Goal: Communication & Community: Ask a question

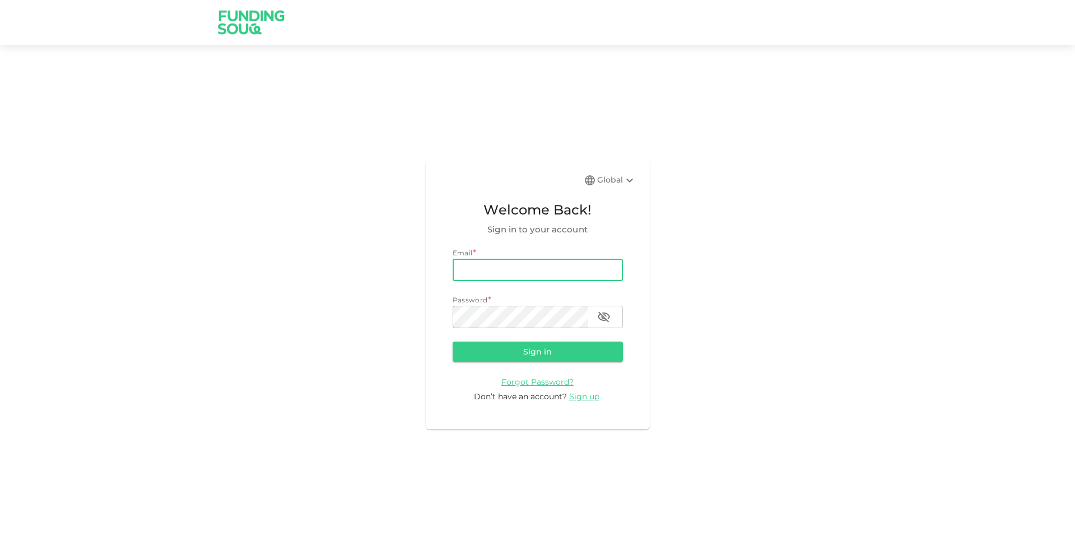
type input "abdelkrim.pro@icloud.com"
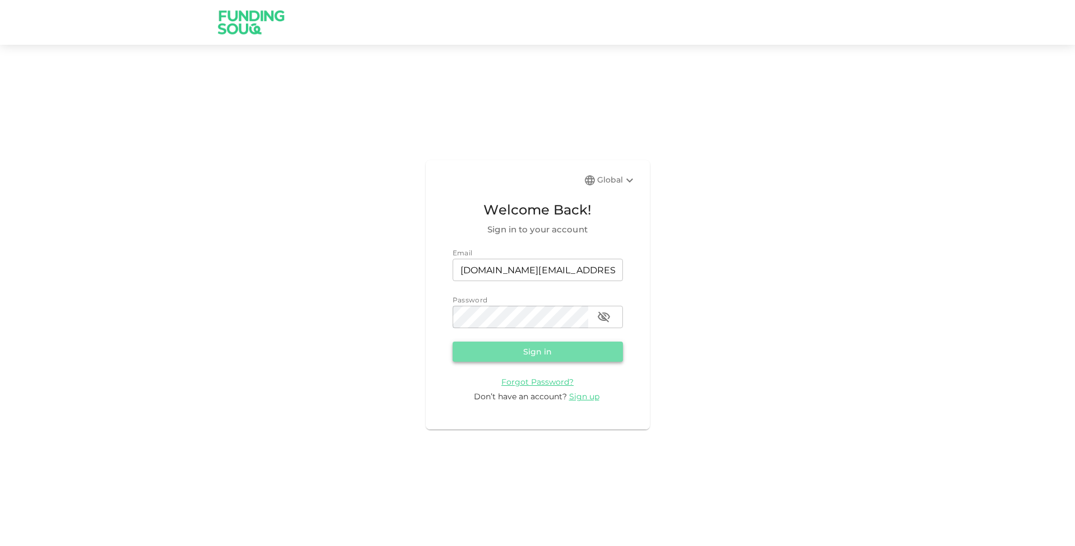
click at [541, 353] on button "Sign in" at bounding box center [538, 352] width 170 height 20
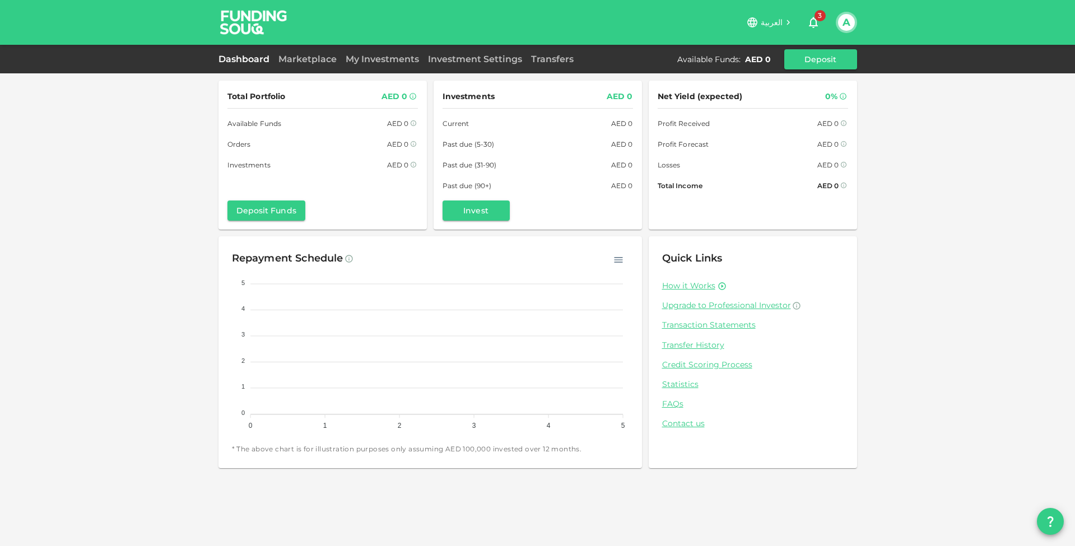
click at [815, 22] on icon "button" at bounding box center [813, 22] width 13 height 13
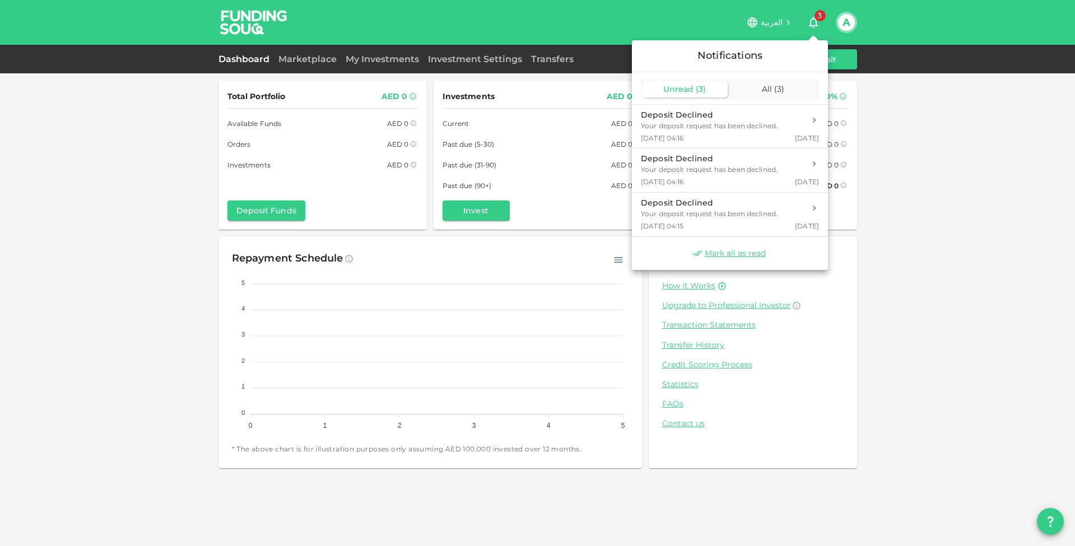
click at [726, 247] on div "Mark all as read" at bounding box center [730, 253] width 196 height 33
click at [773, 84] on div "All ( 3 )" at bounding box center [774, 89] width 85 height 16
click at [736, 121] on div "Your deposit request has been declined." at bounding box center [709, 126] width 137 height 10
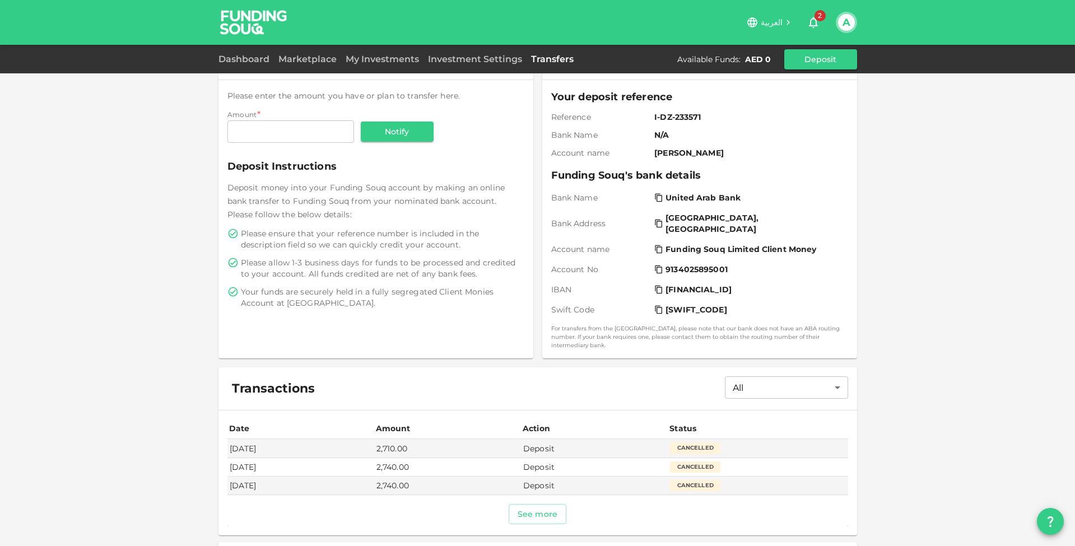
scroll to position [103, 0]
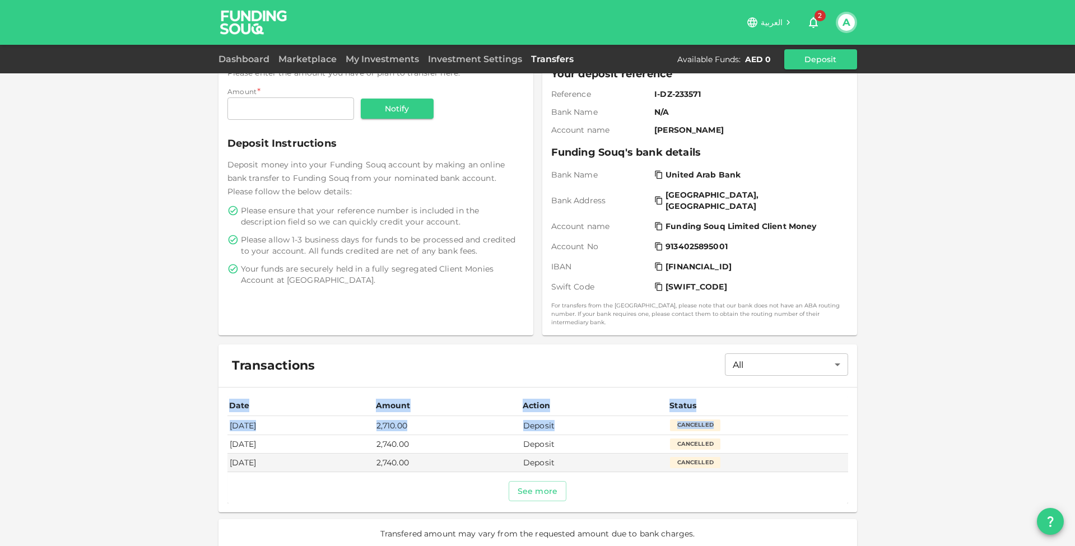
drag, startPoint x: 226, startPoint y: 419, endPoint x: 745, endPoint y: 420, distance: 519.0
click at [745, 420] on div "Date Amount Action Status Sep 01, 2025 2,710.00 Deposit Cancelled Sep 01, 2025 …" at bounding box center [538, 450] width 639 height 125
click at [574, 416] on td "Deposit" at bounding box center [594, 425] width 147 height 18
click at [254, 52] on div "Dashboard Marketplace My Investments Investment Settings Transfers Available Fu…" at bounding box center [538, 59] width 639 height 20
click at [243, 59] on link "Dashboard" at bounding box center [246, 59] width 55 height 11
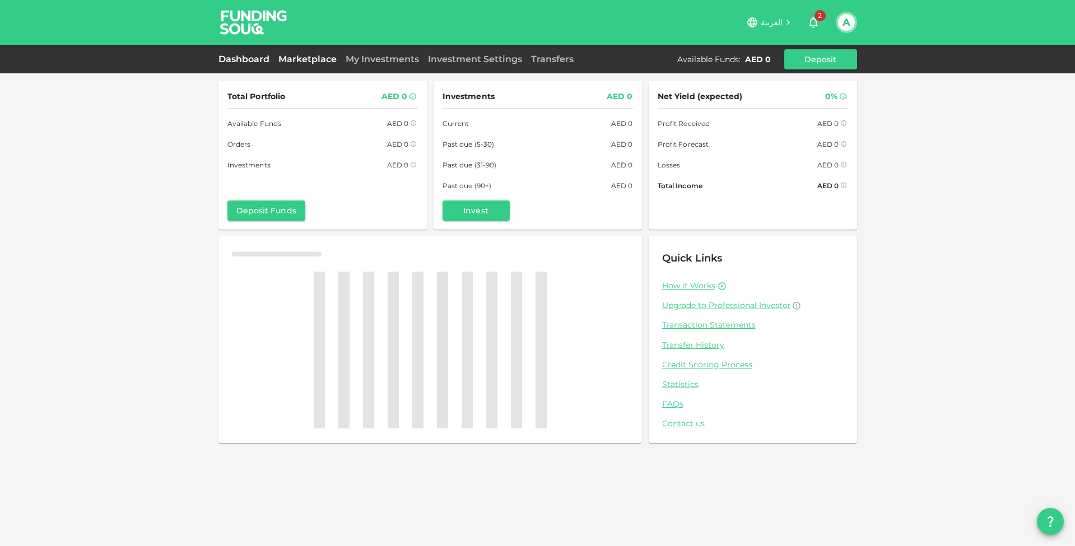
click at [312, 59] on link "Marketplace" at bounding box center [307, 59] width 67 height 11
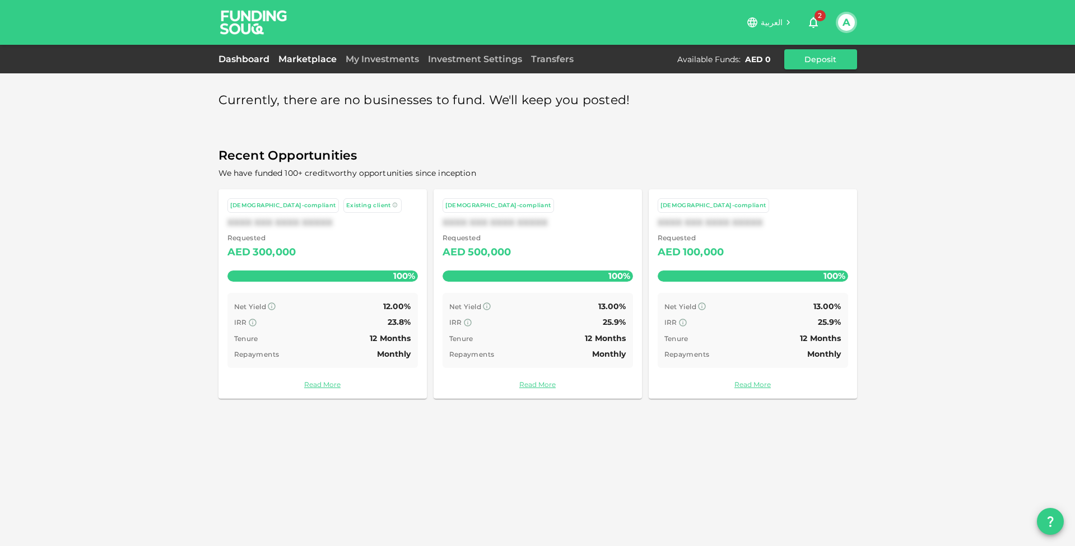
click at [247, 58] on link "Dashboard" at bounding box center [246, 59] width 55 height 11
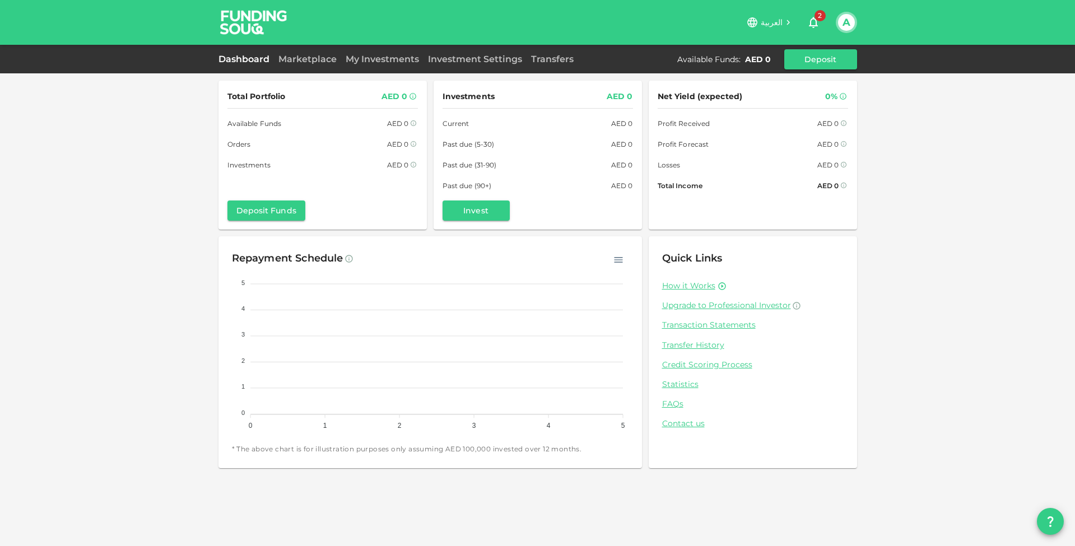
click at [846, 20] on button "A" at bounding box center [846, 22] width 17 height 17
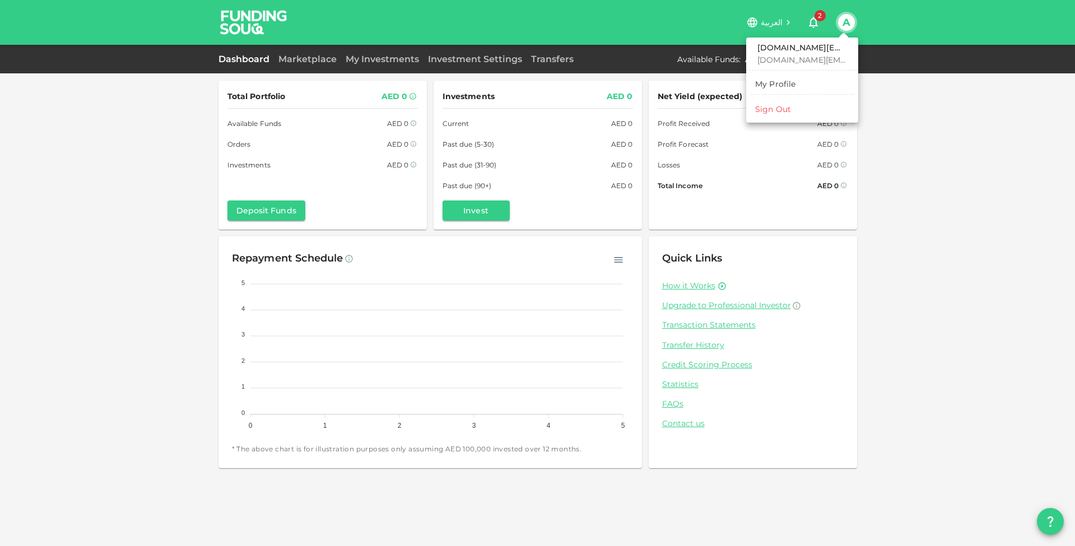
click at [894, 103] on div at bounding box center [537, 273] width 1075 height 546
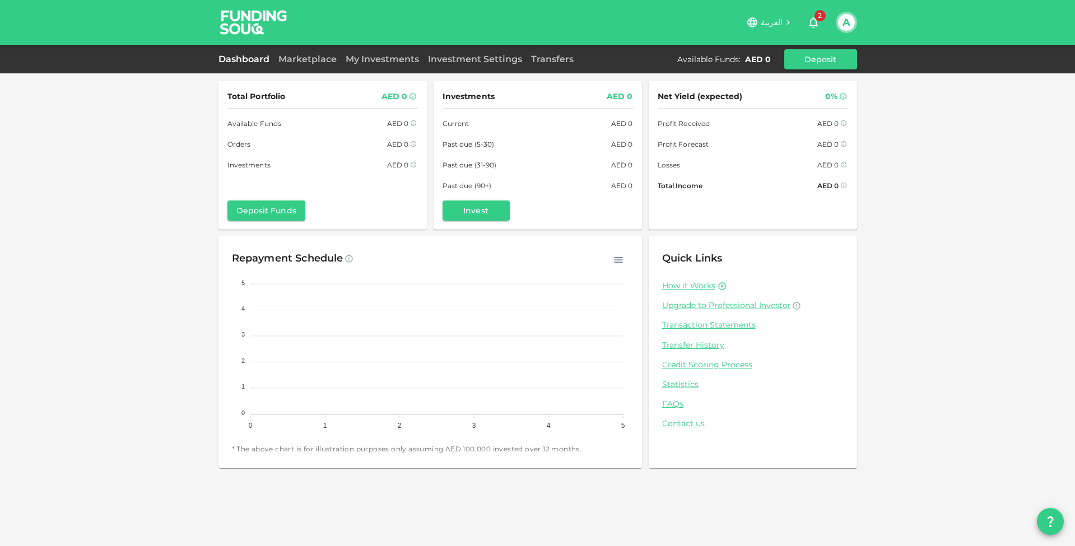
click at [852, 16] on button "A" at bounding box center [846, 22] width 17 height 17
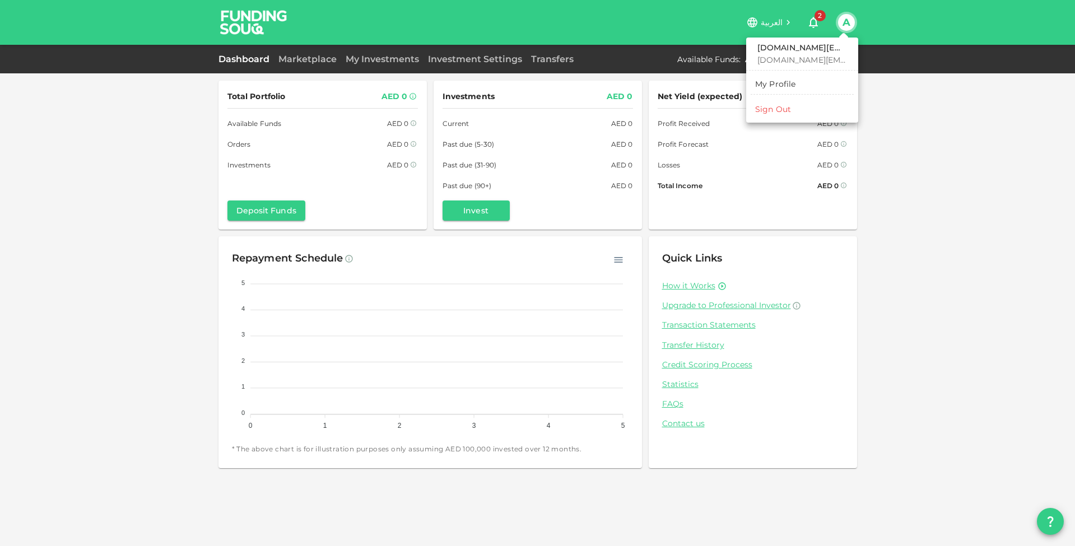
click at [788, 84] on div "My Profile" at bounding box center [775, 83] width 41 height 11
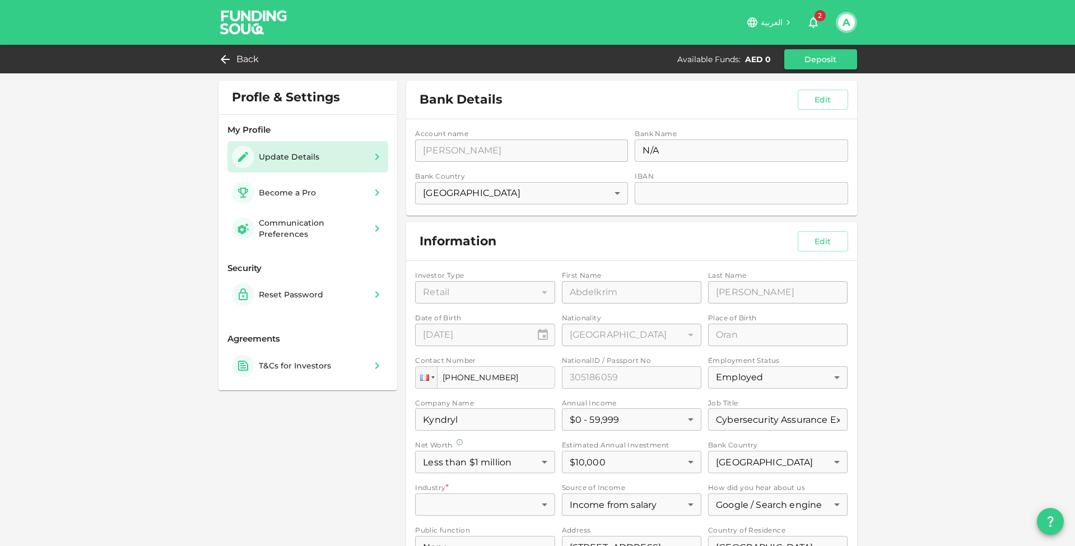
click at [255, 17] on img at bounding box center [254, 22] width 84 height 44
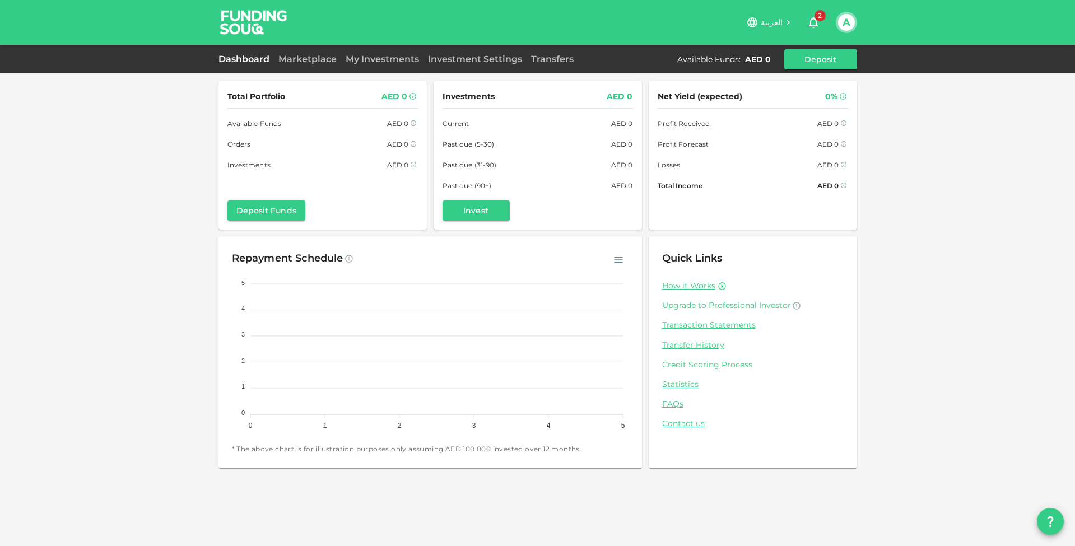
click at [843, 21] on button "A" at bounding box center [846, 22] width 17 height 17
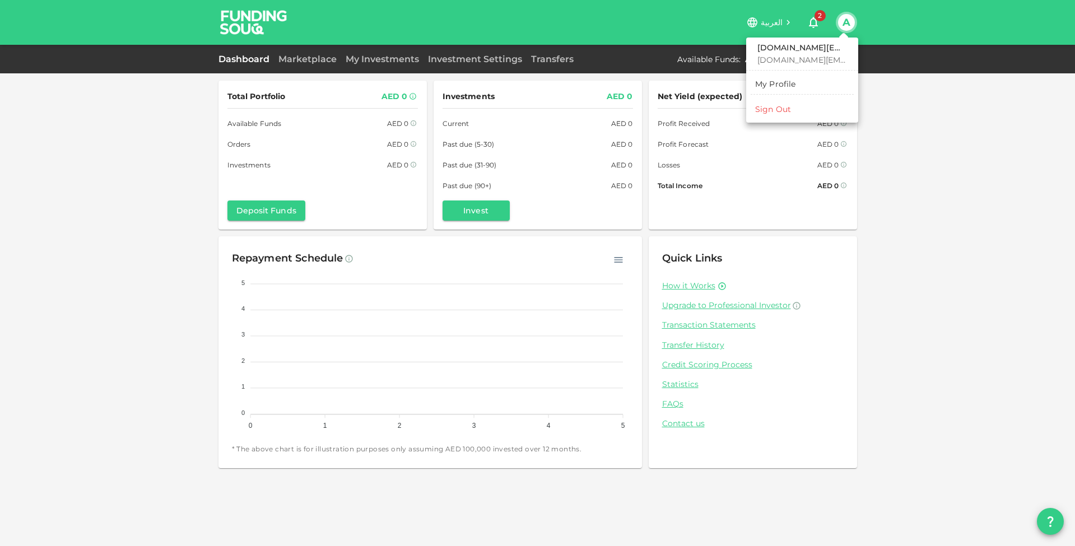
click at [796, 84] on link "My Profile" at bounding box center [802, 84] width 103 height 18
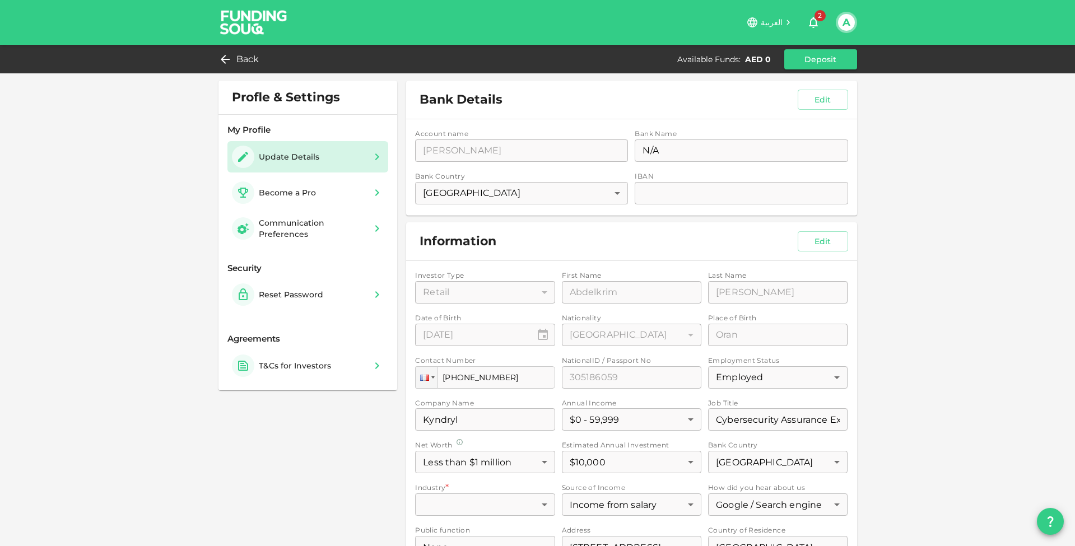
click at [244, 48] on div "Back Available Funds : AED 0 Deposit" at bounding box center [537, 59] width 1075 height 29
click at [242, 54] on span "Back" at bounding box center [248, 60] width 23 height 16
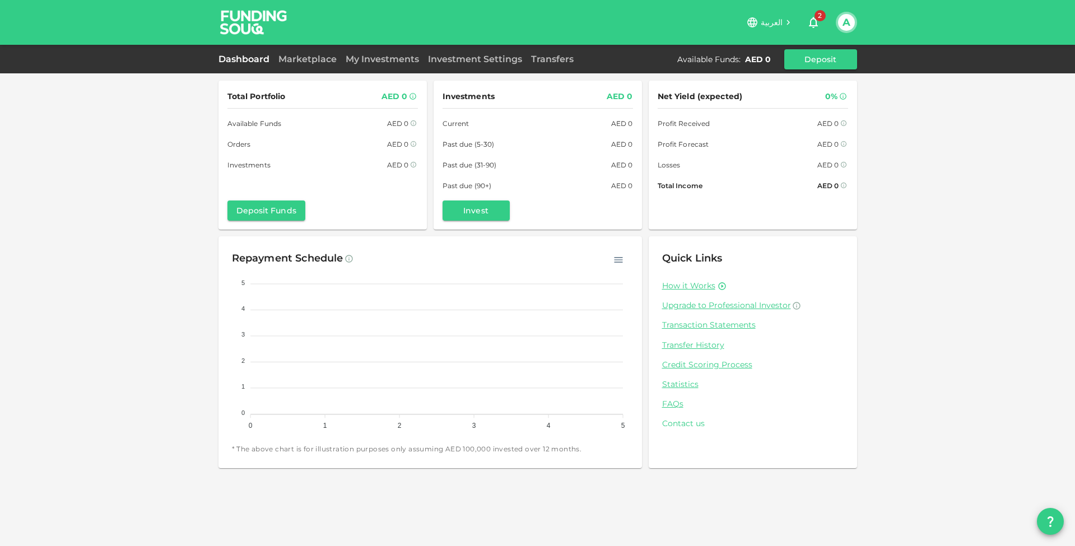
click at [684, 425] on link "Contact us" at bounding box center [753, 424] width 182 height 11
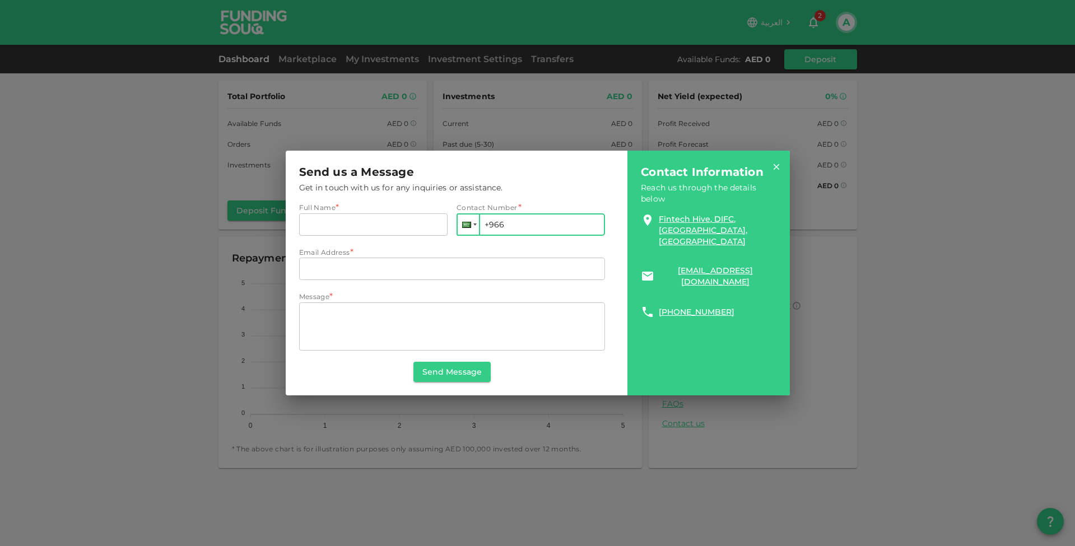
click at [463, 226] on div at bounding box center [466, 225] width 9 height 6
type input "[GEOGRAPHIC_DATA]"
click at [485, 285] on li "France +33" at bounding box center [541, 277] width 168 height 21
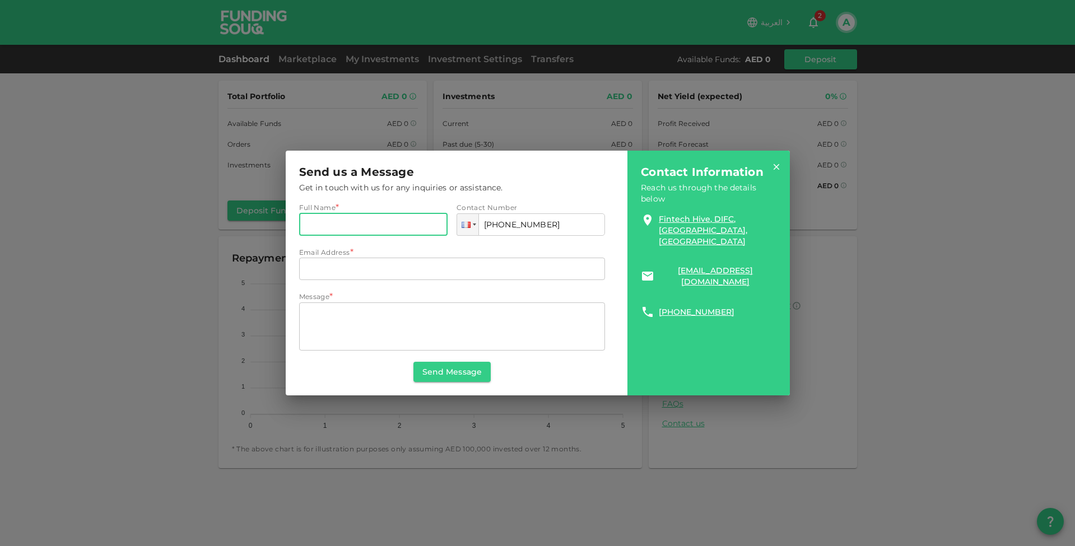
type input "[PHONE_NUMBER]"
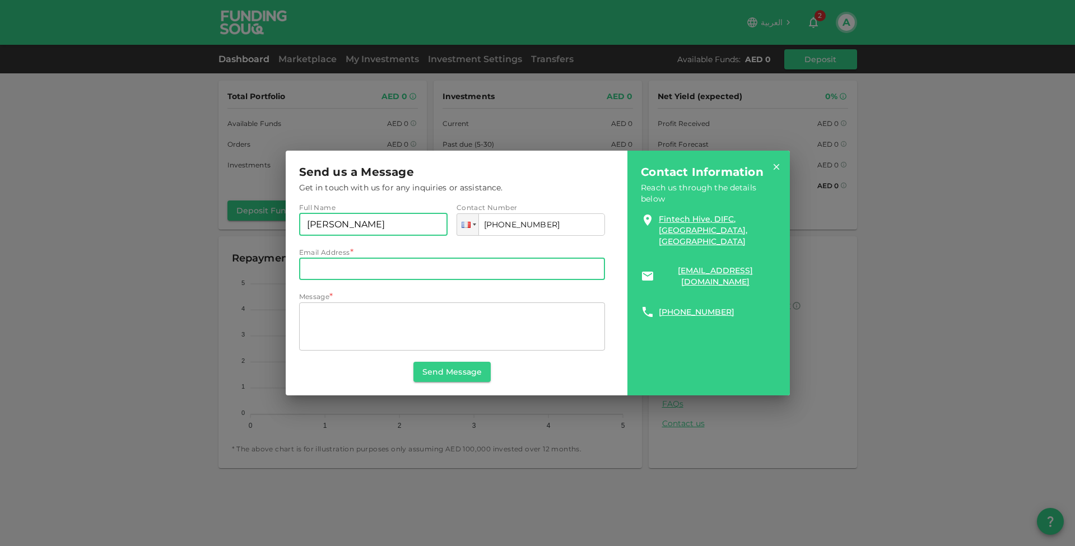
type input "[PERSON_NAME]"
click at [353, 261] on input "Email Address" at bounding box center [452, 269] width 307 height 22
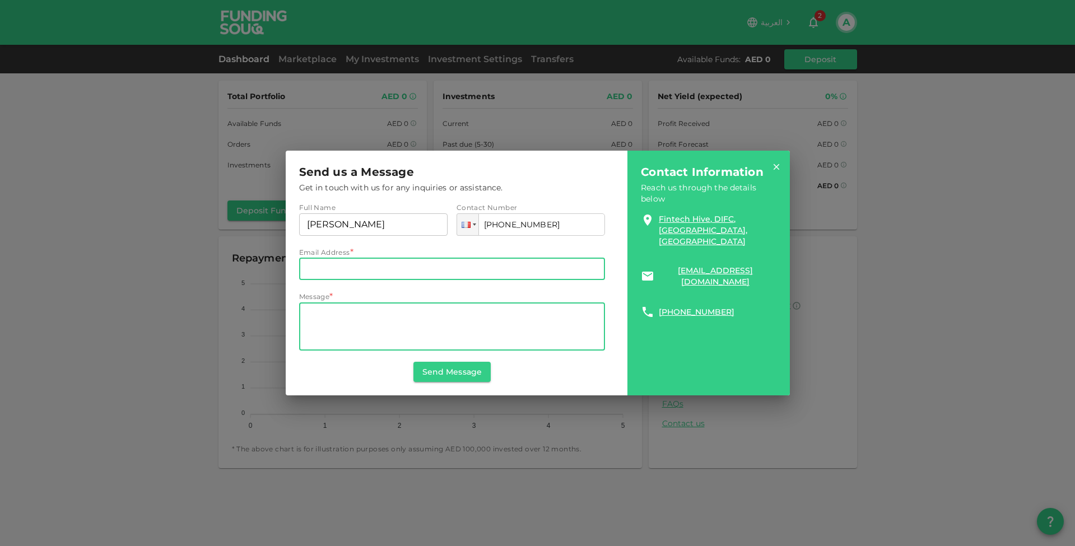
type input "[DOMAIN_NAME][EMAIL_ADDRESS][DOMAIN_NAME]"
click at [354, 319] on textarea "Message" at bounding box center [452, 327] width 291 height 39
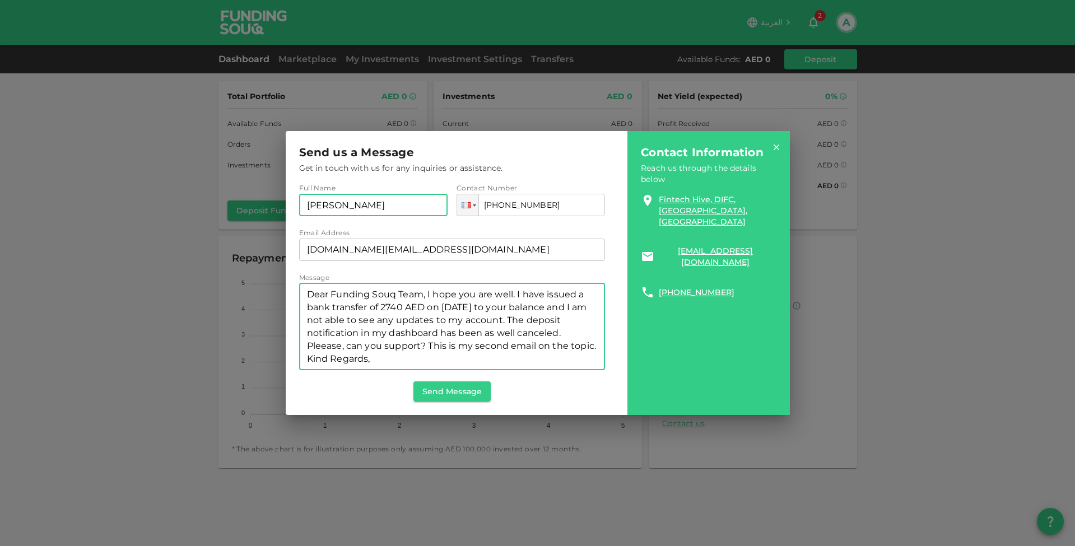
click at [384, 206] on input "[PERSON_NAME]" at bounding box center [373, 205] width 149 height 22
click at [393, 358] on textarea "Dear Funding Souq Team, I hope you are well. I have issued a bank transfer of 2…" at bounding box center [452, 326] width 291 height 77
paste textarea "[PERSON_NAME]"
paste textarea "I hope you are well. I issued a bank transfer of 2,740 AED on [DATE] to my acco…"
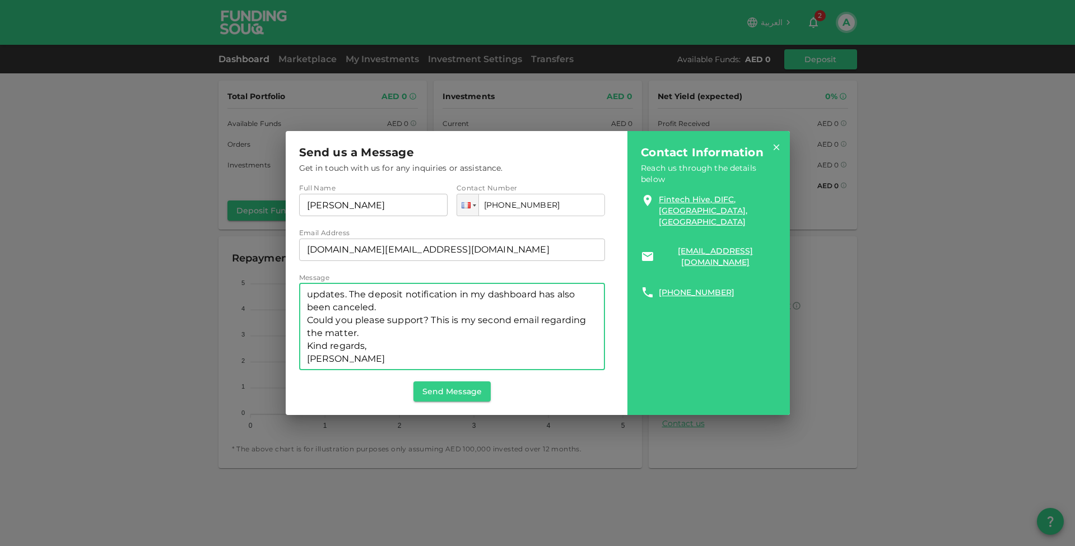
scroll to position [39, 0]
drag, startPoint x: 449, startPoint y: 320, endPoint x: 558, endPoint y: 320, distance: 109.3
click at [558, 320] on textarea "Dear Funding Souq Team, I hope you are well. I issued a bank transfer of 2,740 …" at bounding box center [452, 326] width 291 height 77
click at [574, 321] on textarea "Dear Funding Souq Team, I hope you are well. I issued a bank transfer of 2,740 …" at bounding box center [452, 326] width 291 height 77
click at [360, 308] on textarea "Dear Funding Souq Team, I hope you are well. I issued a bank transfer of 2,740 …" at bounding box center [452, 326] width 291 height 77
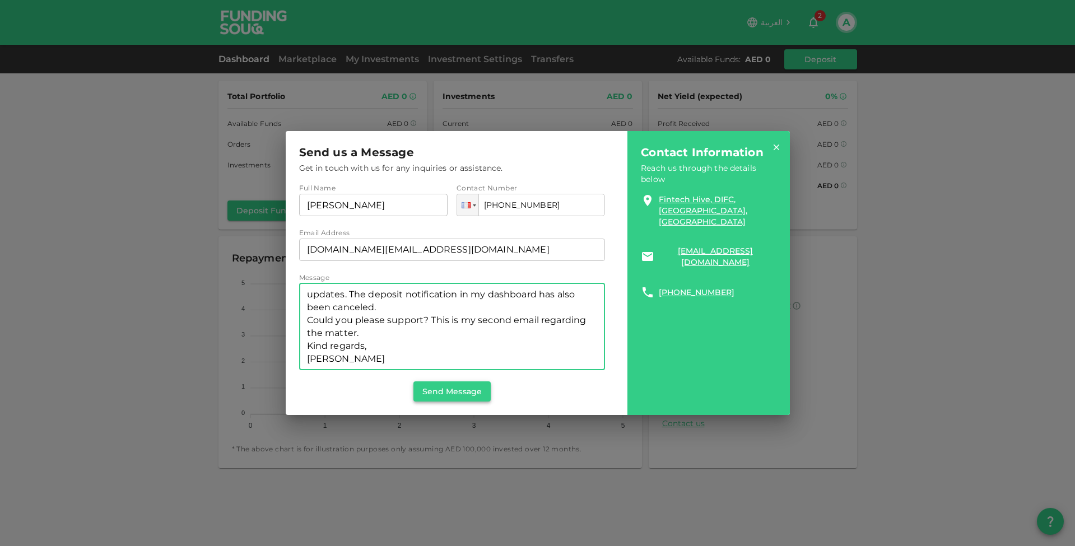
type textarea "Dear Funding Souq Team, I hope you are well. I issued a bank transfer of 2,740 …"
click at [458, 391] on button "Send Message" at bounding box center [452, 392] width 77 height 20
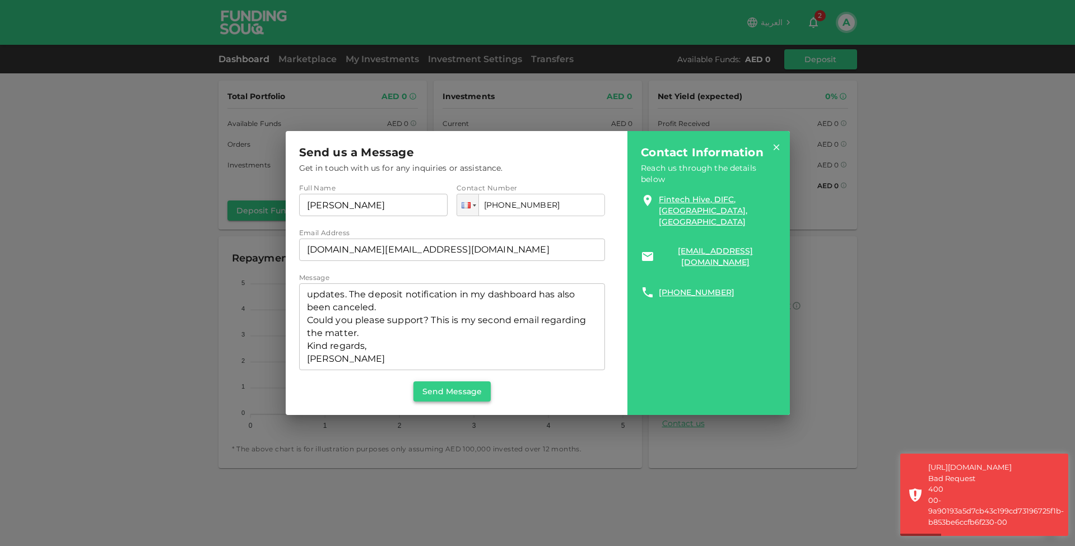
click at [460, 393] on button "Send Message" at bounding box center [452, 392] width 77 height 20
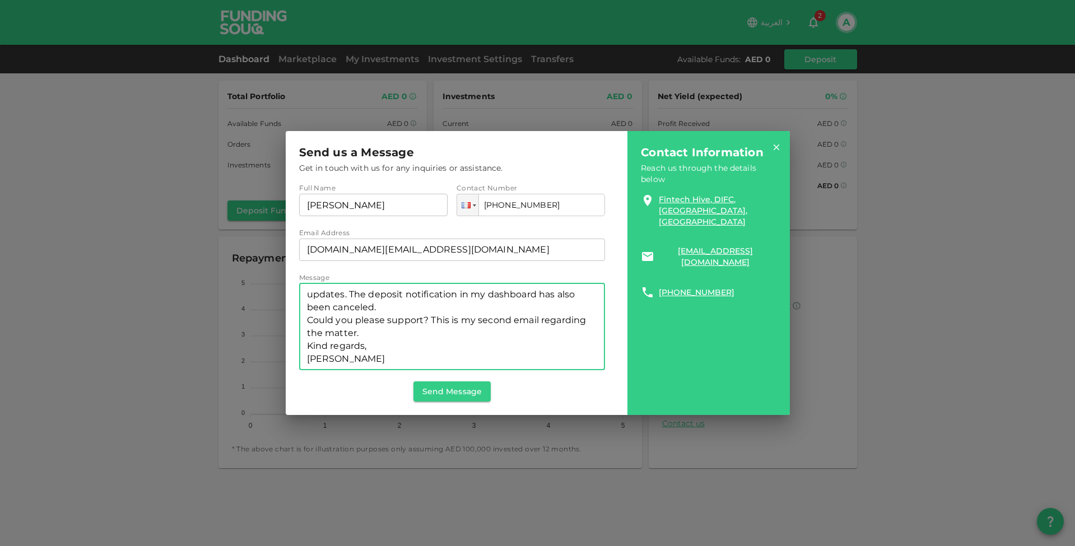
click at [449, 330] on textarea "Dear Funding Souq Team, I hope you are well. I issued a bank transfer of 2,740 …" at bounding box center [452, 326] width 291 height 77
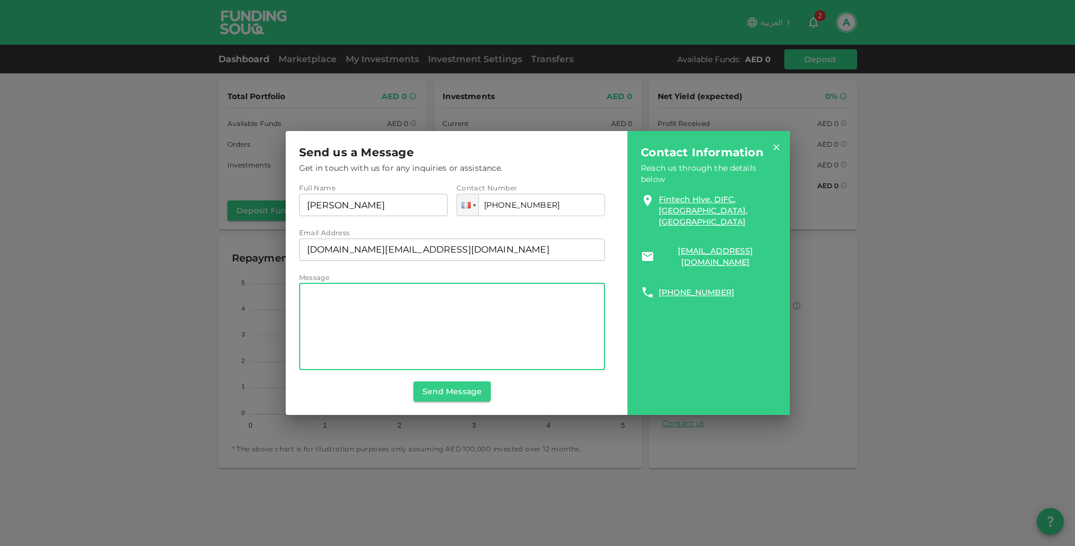
scroll to position [0, 0]
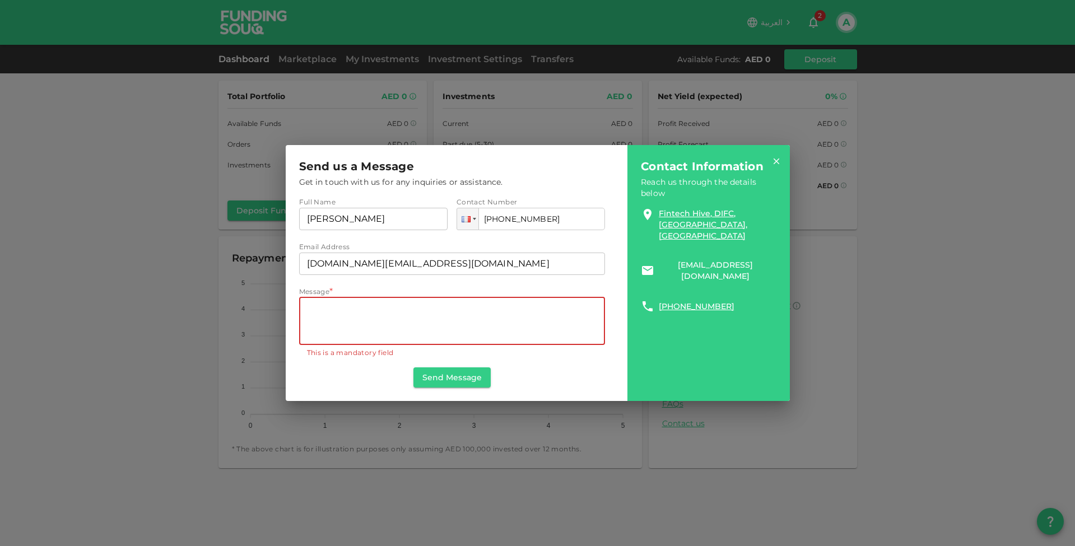
click at [753, 259] on link "[EMAIL_ADDRESS][DOMAIN_NAME]" at bounding box center [715, 270] width 113 height 22
click at [776, 163] on icon at bounding box center [776, 161] width 6 height 6
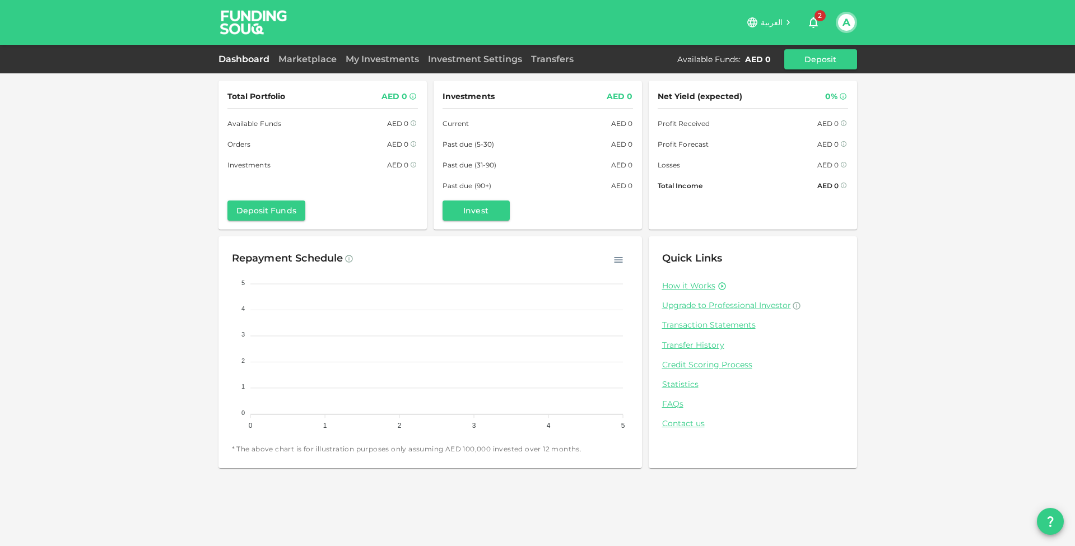
click at [849, 25] on button "A" at bounding box center [846, 22] width 17 height 17
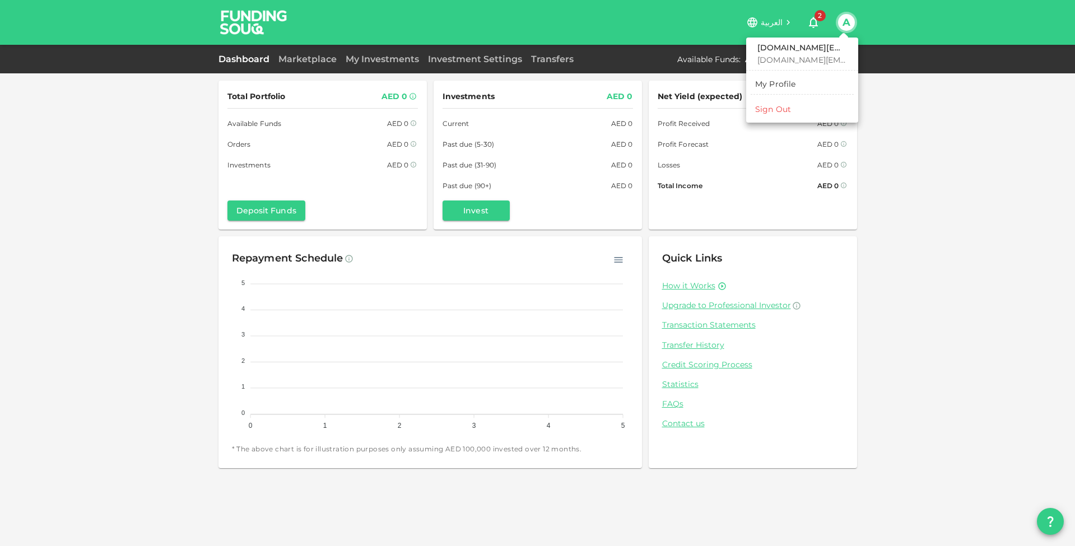
click at [280, 211] on div at bounding box center [537, 273] width 1075 height 546
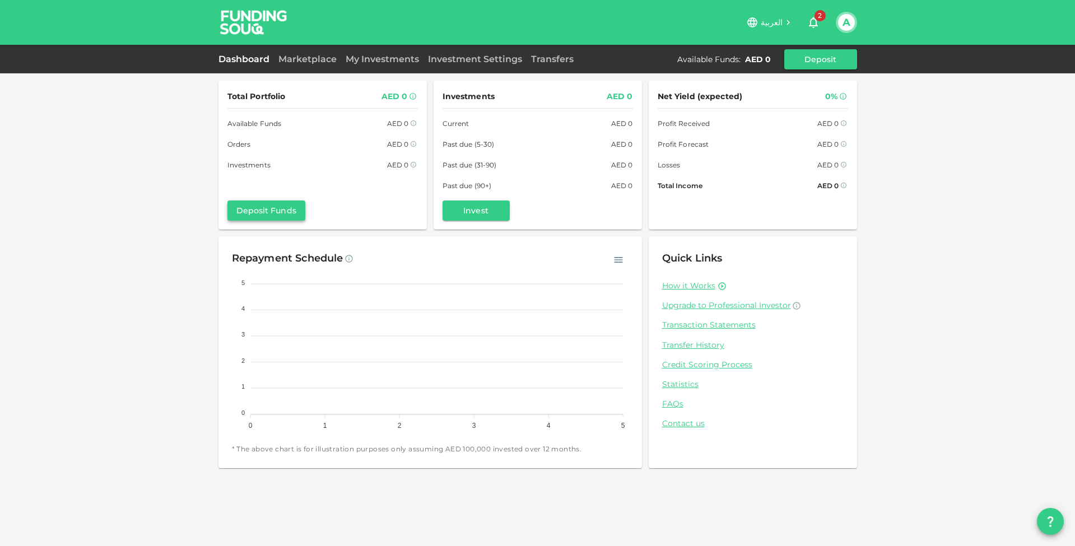
click at [268, 209] on button "Deposit Funds" at bounding box center [267, 211] width 78 height 20
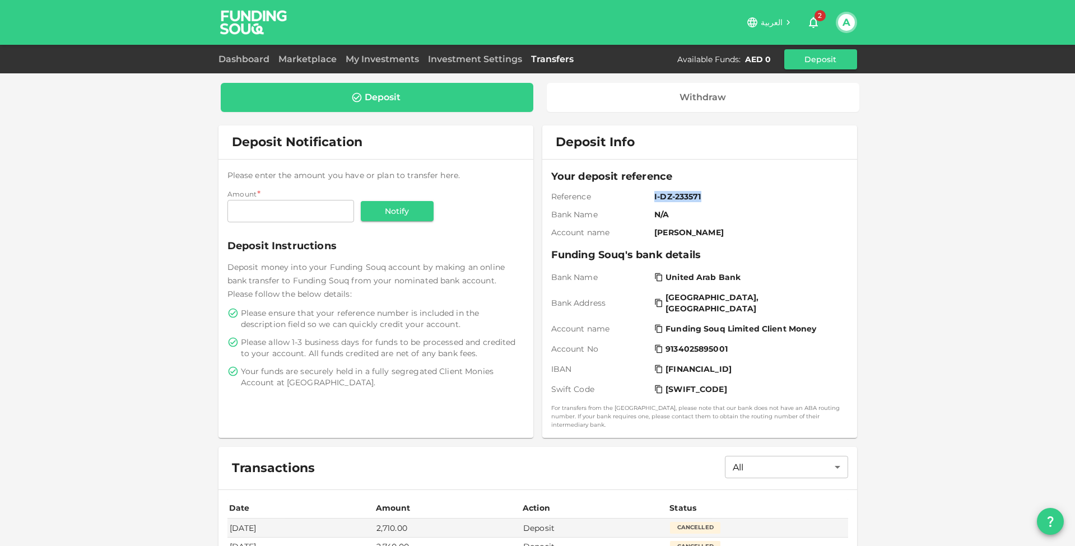
drag, startPoint x: 655, startPoint y: 195, endPoint x: 755, endPoint y: 202, distance: 101.1
click at [755, 202] on div "Your deposit reference Reference I-DZ-233571 Bank Name N/A Account name [PERSON…" at bounding box center [699, 203] width 297 height 69
copy span "I-DZ-233571"
click at [712, 189] on div "Your deposit reference Reference I-DZ-233571 Bank Name N/A Account name [PERSON…" at bounding box center [699, 203] width 297 height 69
drag, startPoint x: 708, startPoint y: 197, endPoint x: 653, endPoint y: 197, distance: 54.9
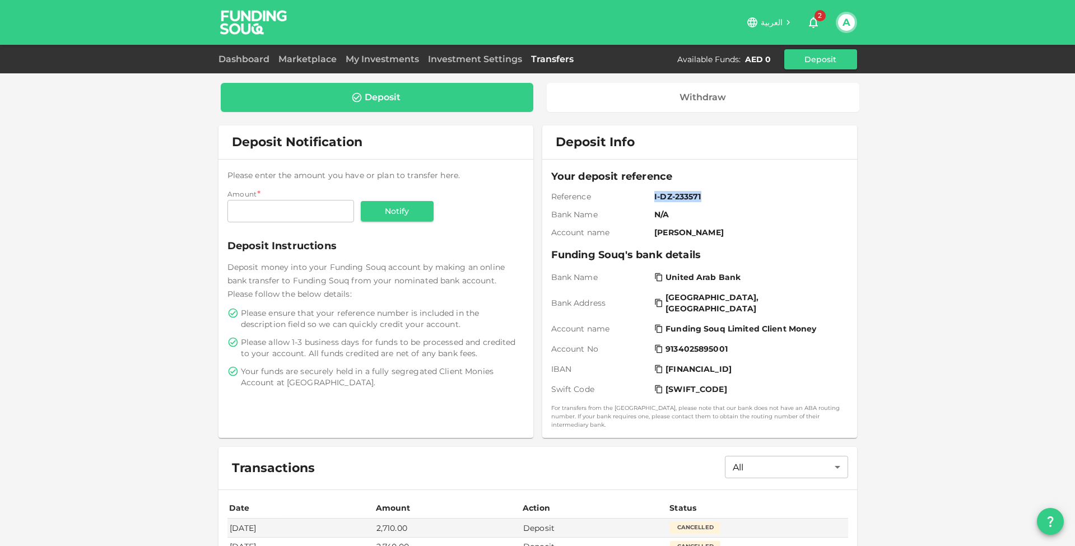
click at [653, 197] on div "Reference I-DZ-233571" at bounding box center [699, 196] width 297 height 11
copy span "I-DZ-233571"
click at [234, 22] on img at bounding box center [254, 22] width 84 height 44
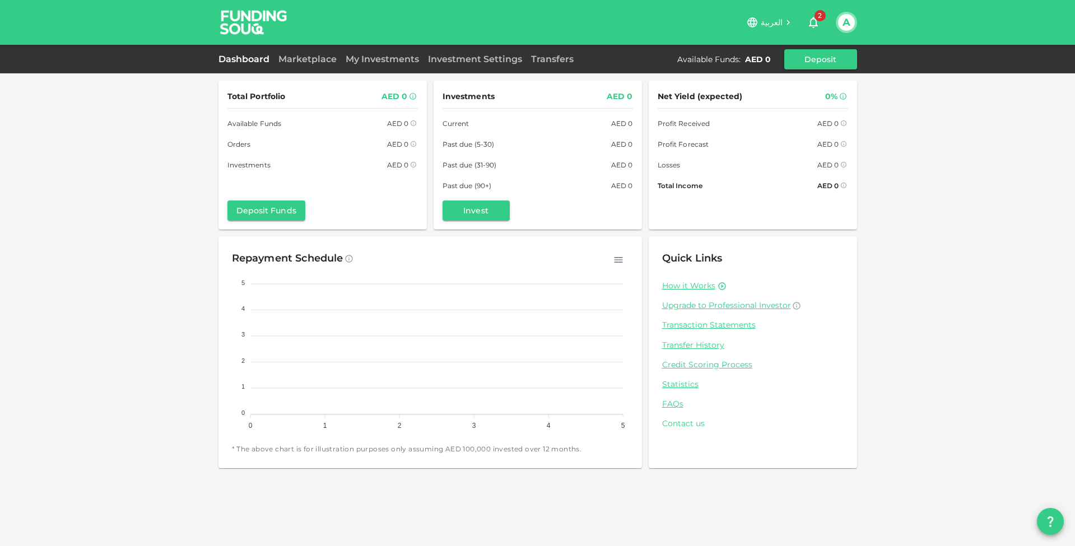
click at [684, 419] on link "Contact us" at bounding box center [753, 424] width 182 height 11
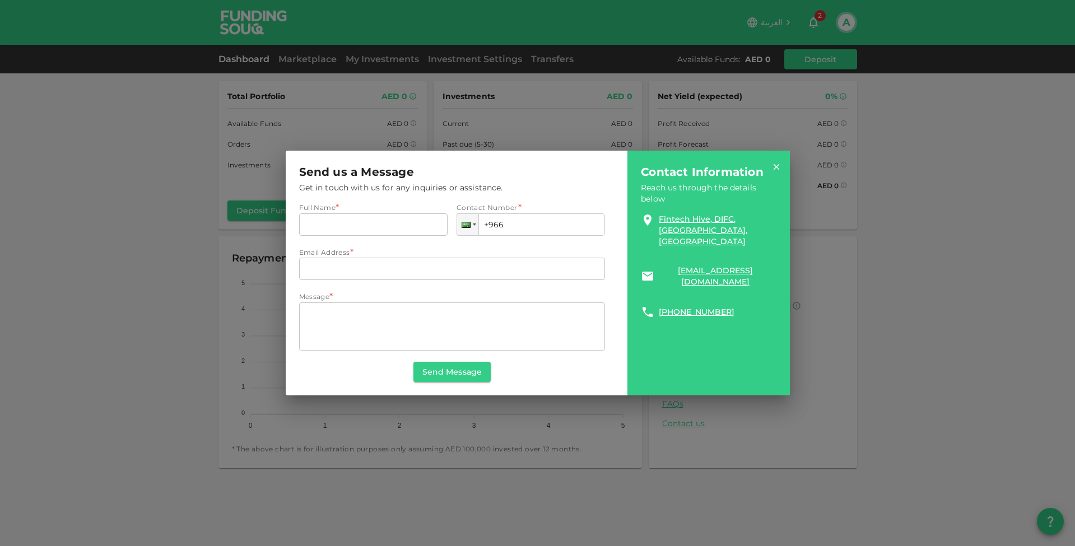
click at [779, 168] on icon at bounding box center [777, 167] width 10 height 10
